Goal: Information Seeking & Learning: Learn about a topic

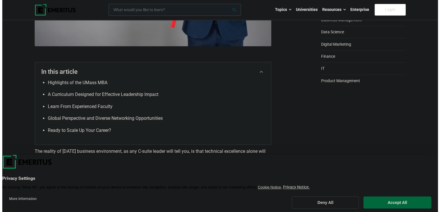
scroll to position [57, 0]
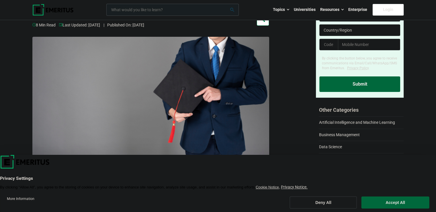
click at [183, 13] on input "woocommerce-product-search-field-0" at bounding box center [172, 10] width 132 height 12
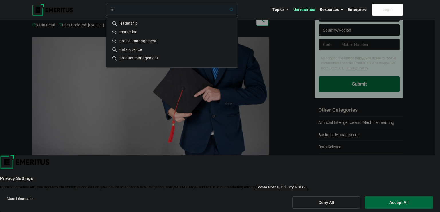
type input "m"
click at [303, 8] on link "Universities" at bounding box center [304, 10] width 26 height 20
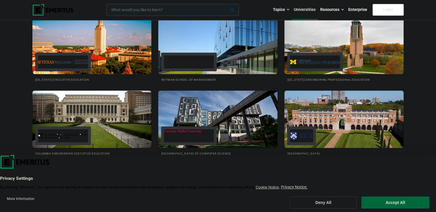
scroll to position [545, 0]
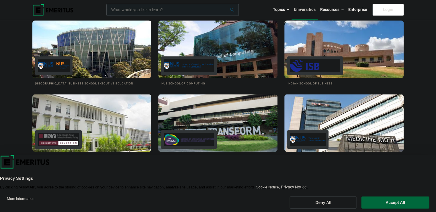
click at [186, 10] on input "woocommerce-product-search-field-0" at bounding box center [172, 10] width 132 height 12
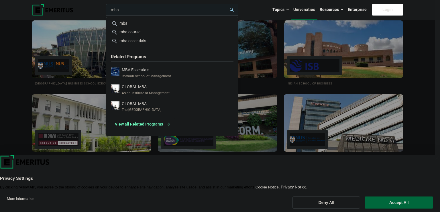
type input "mba"
click at [239, 16] on div "mba mba mba course mba essentials Related Programs MBA Essentials Rotman School…" at bounding box center [172, 10] width 134 height 12
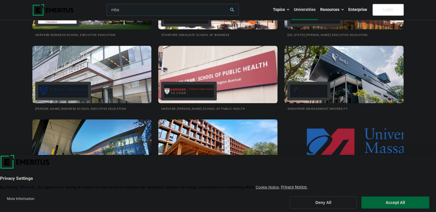
scroll to position [831, 0]
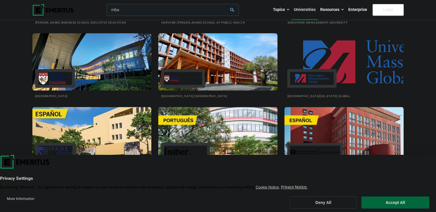
click at [393, 62] on img at bounding box center [344, 61] width 131 height 63
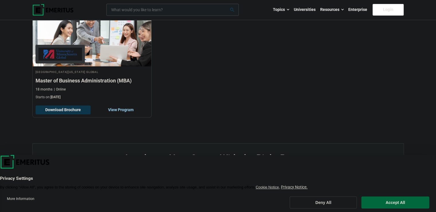
scroll to position [201, 0]
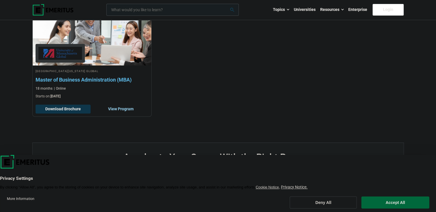
click at [132, 71] on h4 "University of Massachusetts Global" at bounding box center [92, 70] width 113 height 5
click at [79, 108] on button "Download Brochure" at bounding box center [63, 108] width 55 height 9
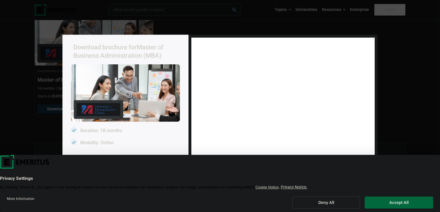
click at [373, 41] on icon at bounding box center [373, 38] width 3 height 3
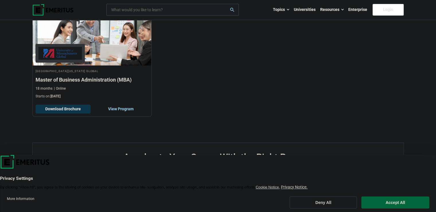
click at [148, 132] on div "Degrees Programs By Universities* University of Massachusetts Global Master of …" at bounding box center [218, 62] width 372 height 159
